Goal: Task Accomplishment & Management: Manage account settings

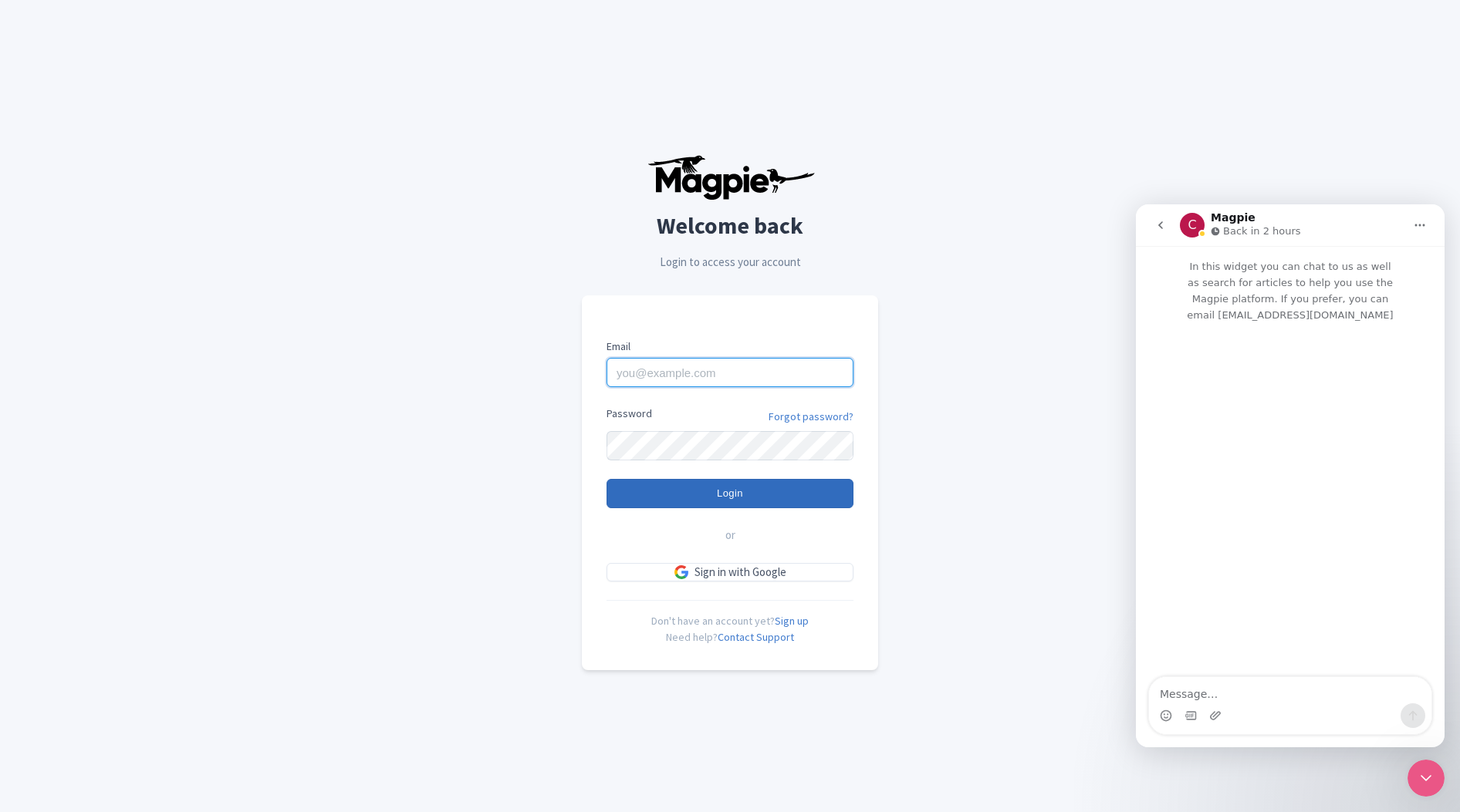
type input "[EMAIL_ADDRESS][DOMAIN_NAME]"
drag, startPoint x: 710, startPoint y: 492, endPoint x: 557, endPoint y: 248, distance: 288.0
click at [710, 492] on input "Login" at bounding box center [730, 493] width 247 height 29
type input "Logging in..."
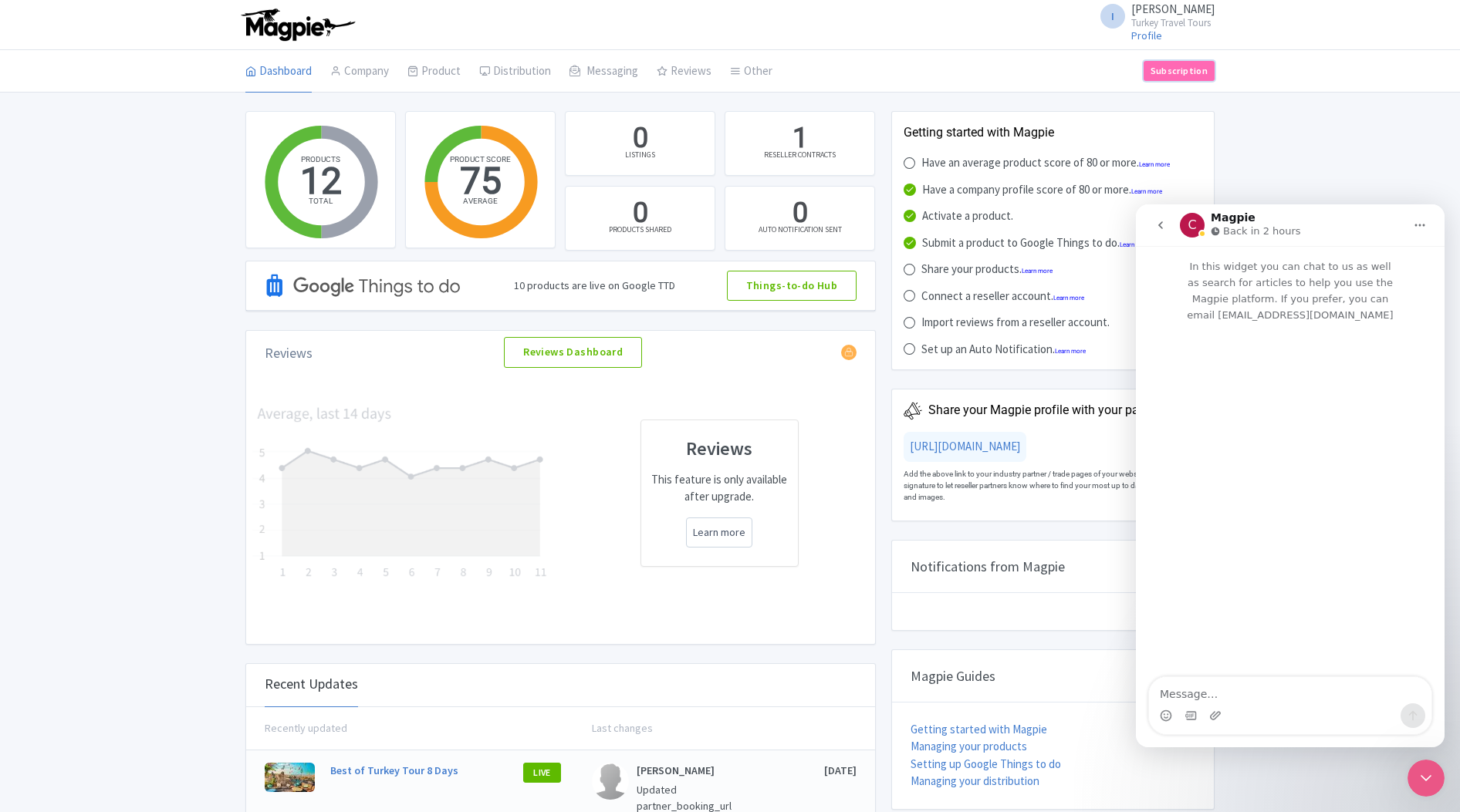
click at [1178, 77] on link "Subscription" at bounding box center [1178, 71] width 71 height 20
drag, startPoint x: 519, startPoint y: 284, endPoint x: 676, endPoint y: 288, distance: 157.1
click at [676, 288] on div "10 products are live on Google TTD Things-to-do Hub" at bounding box center [561, 286] width 628 height 49
click at [676, 288] on div "10 products are live on Google TTD Things-to-do Hub" at bounding box center [561, 285] width 628 height 49
